Goal: Information Seeking & Learning: Learn about a topic

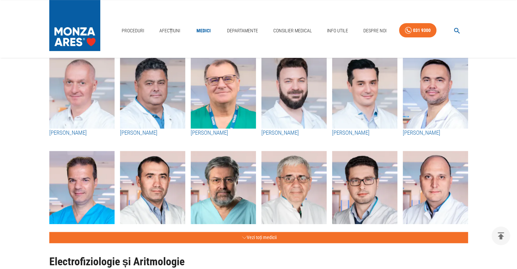
scroll to position [256, 0]
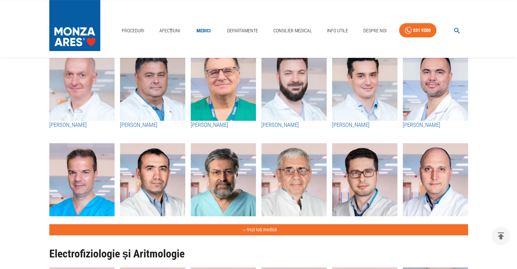
click at [373, 85] on img "button" at bounding box center [364, 83] width 65 height 75
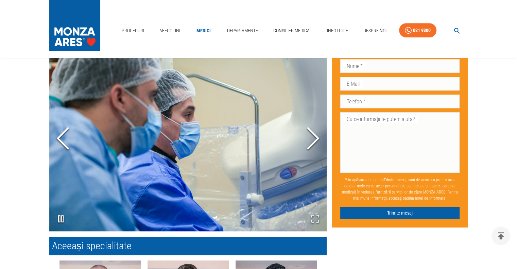
scroll to position [559, 0]
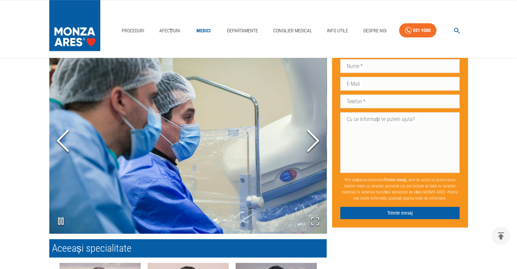
click at [313, 149] on icon "Next Slide" at bounding box center [313, 140] width 20 height 41
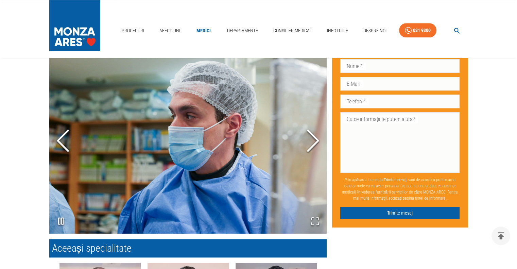
click at [313, 149] on icon "Next Slide" at bounding box center [313, 140] width 20 height 41
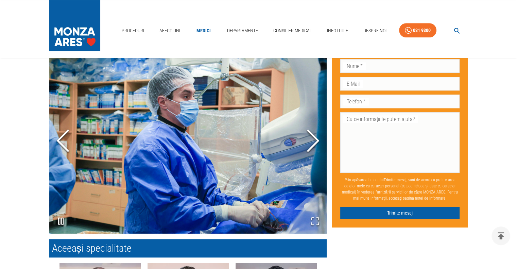
click at [313, 149] on icon "Next Slide" at bounding box center [313, 140] width 20 height 41
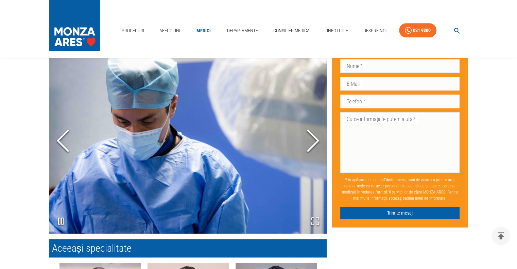
click at [313, 149] on icon "Next Slide" at bounding box center [313, 140] width 20 height 41
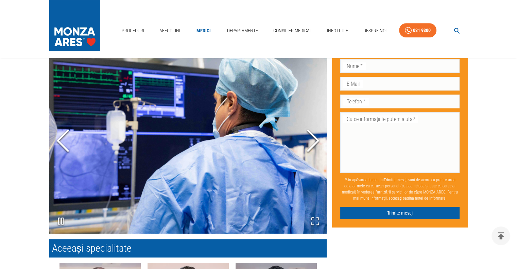
click at [313, 149] on icon "Next Slide" at bounding box center [313, 140] width 20 height 41
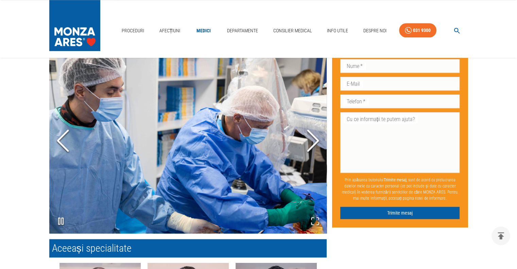
click at [313, 149] on icon "Next Slide" at bounding box center [313, 140] width 20 height 41
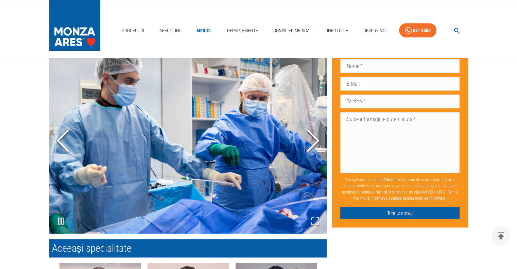
click at [313, 149] on icon "Next Slide" at bounding box center [313, 140] width 20 height 41
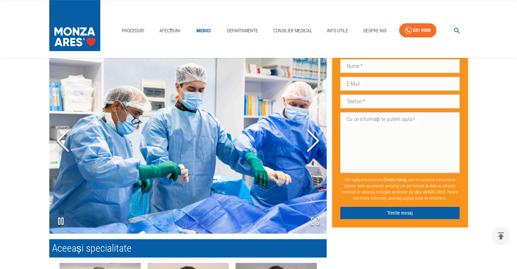
click at [313, 149] on icon "Next Slide" at bounding box center [313, 140] width 20 height 41
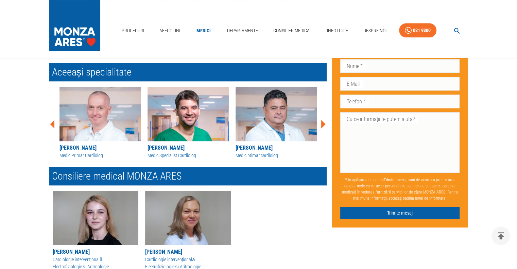
scroll to position [735, 0]
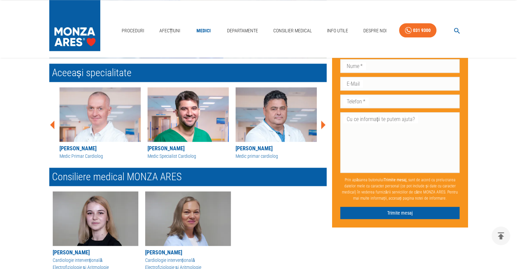
click at [324, 123] on icon at bounding box center [323, 125] width 4 height 9
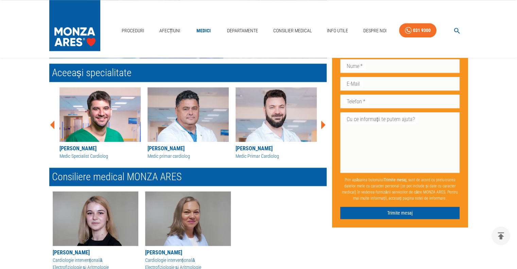
click at [324, 123] on icon at bounding box center [323, 125] width 4 height 9
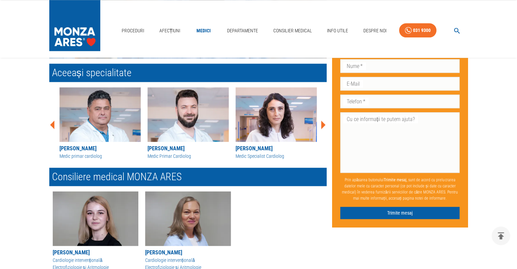
click at [324, 123] on icon at bounding box center [323, 125] width 4 height 9
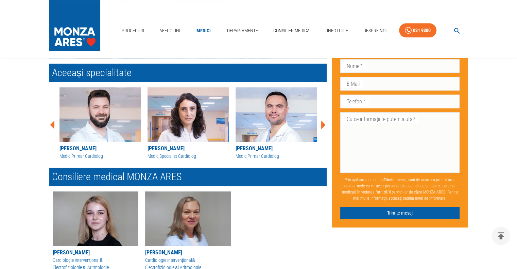
click at [324, 123] on icon at bounding box center [323, 125] width 4 height 9
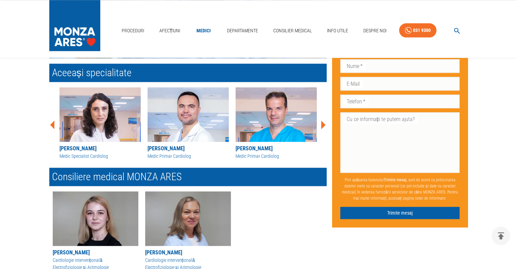
click at [324, 123] on icon at bounding box center [323, 125] width 4 height 9
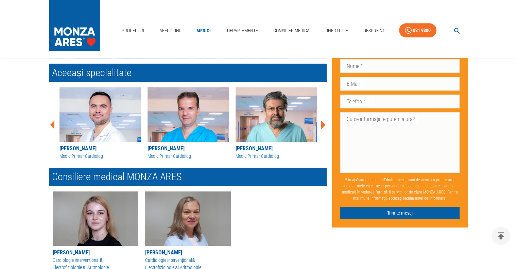
click at [324, 123] on icon at bounding box center [323, 125] width 4 height 9
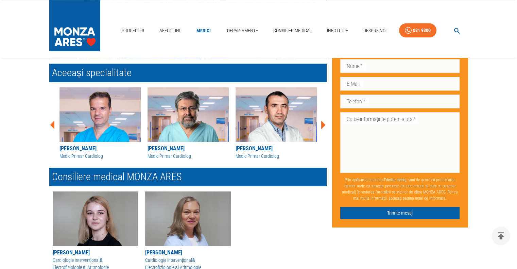
click at [324, 123] on icon at bounding box center [323, 125] width 4 height 9
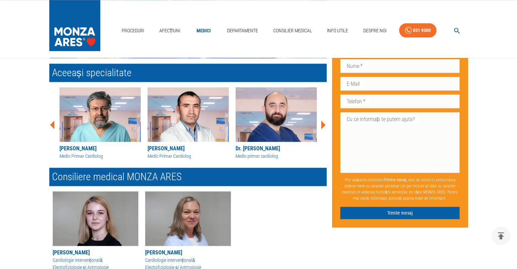
click at [324, 123] on icon at bounding box center [323, 125] width 4 height 9
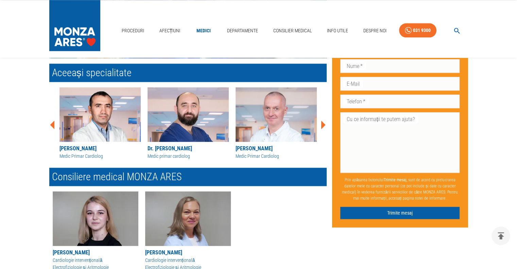
click at [324, 123] on icon at bounding box center [323, 125] width 4 height 9
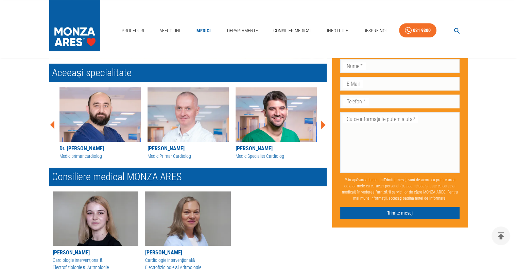
click at [324, 123] on icon at bounding box center [323, 125] width 4 height 9
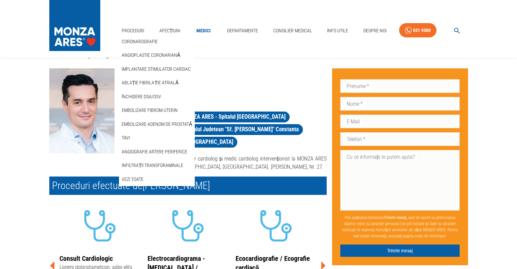
scroll to position [17, 0]
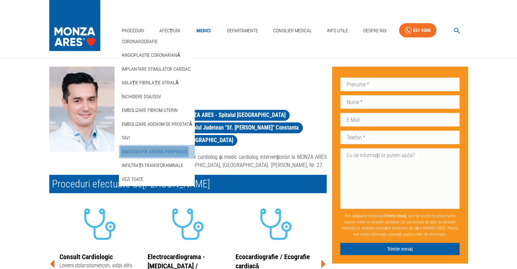
click at [155, 153] on link "Angiografie artere periferice" at bounding box center [154, 151] width 68 height 11
